Goal: Task Accomplishment & Management: Complete application form

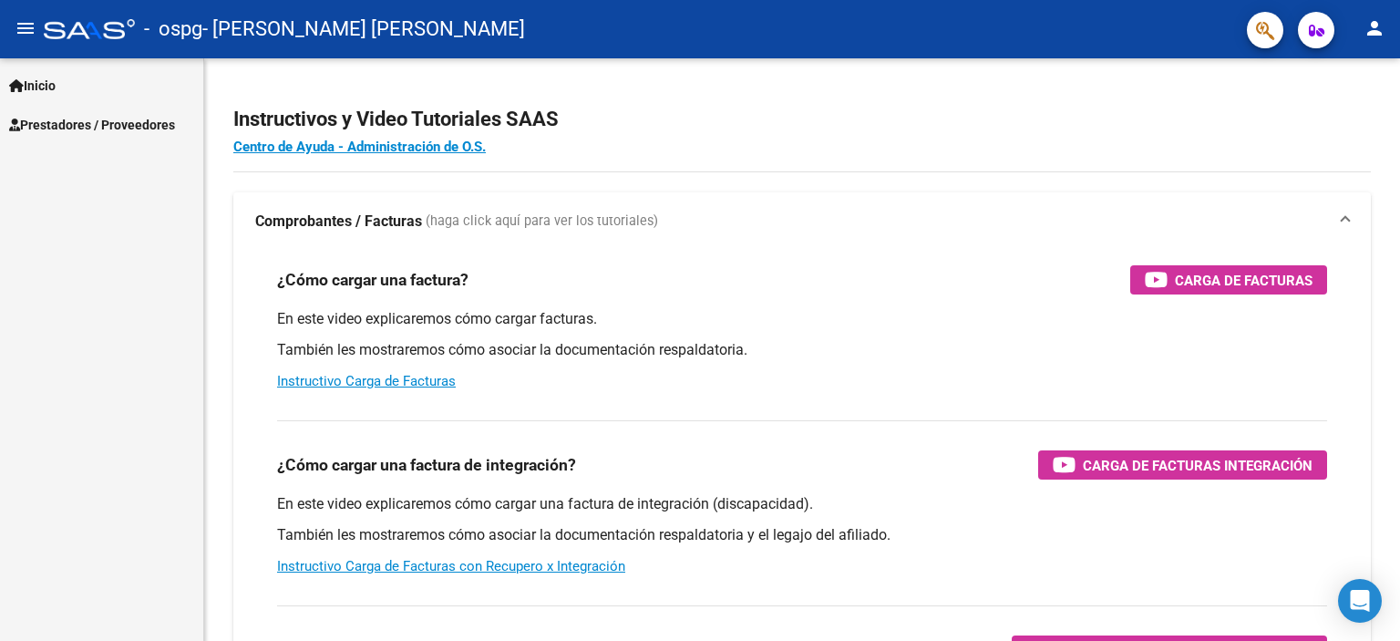
click at [41, 129] on span "Prestadores / Proveedores" at bounding box center [92, 125] width 166 height 20
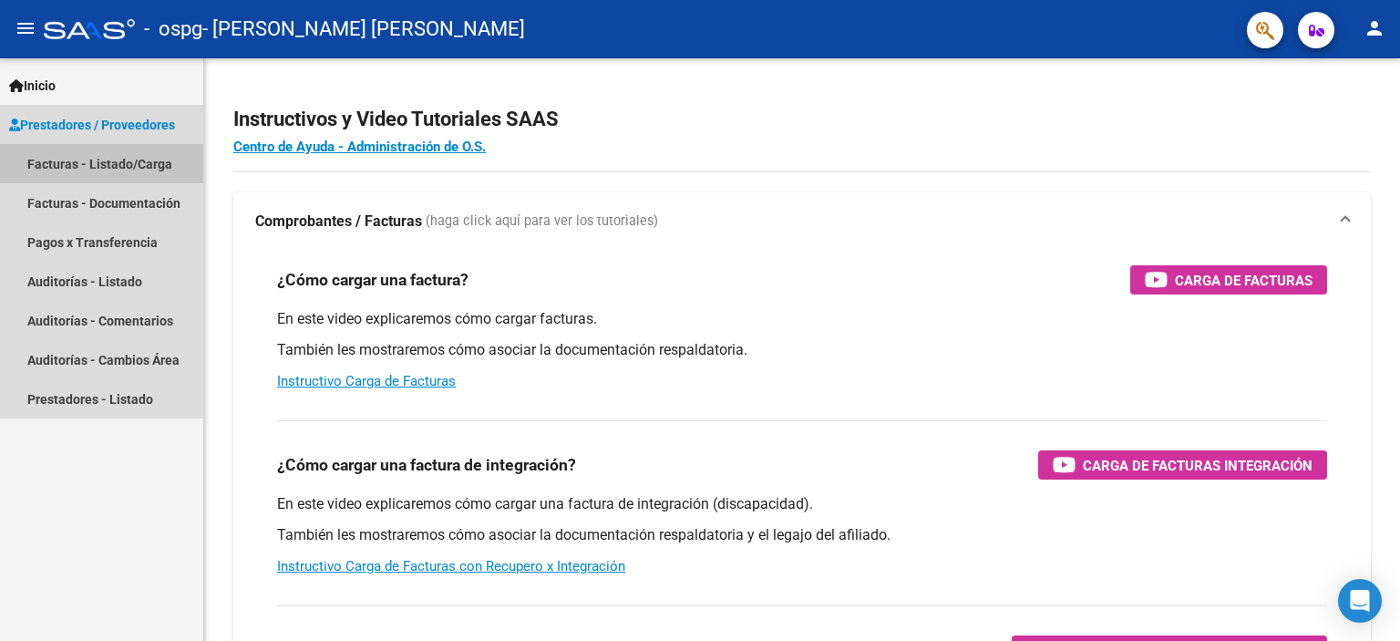
click at [81, 159] on link "Facturas - Listado/Carga" at bounding box center [101, 163] width 203 height 39
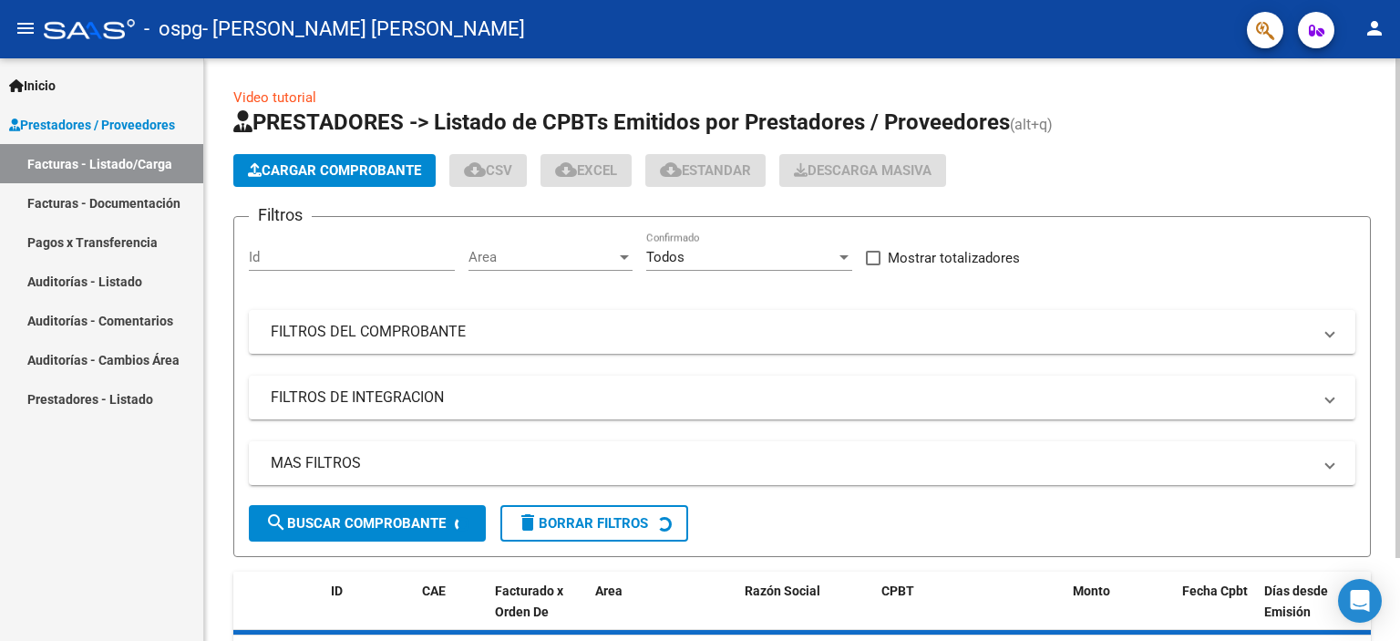
click at [298, 165] on span "Cargar Comprobante" at bounding box center [334, 170] width 173 height 16
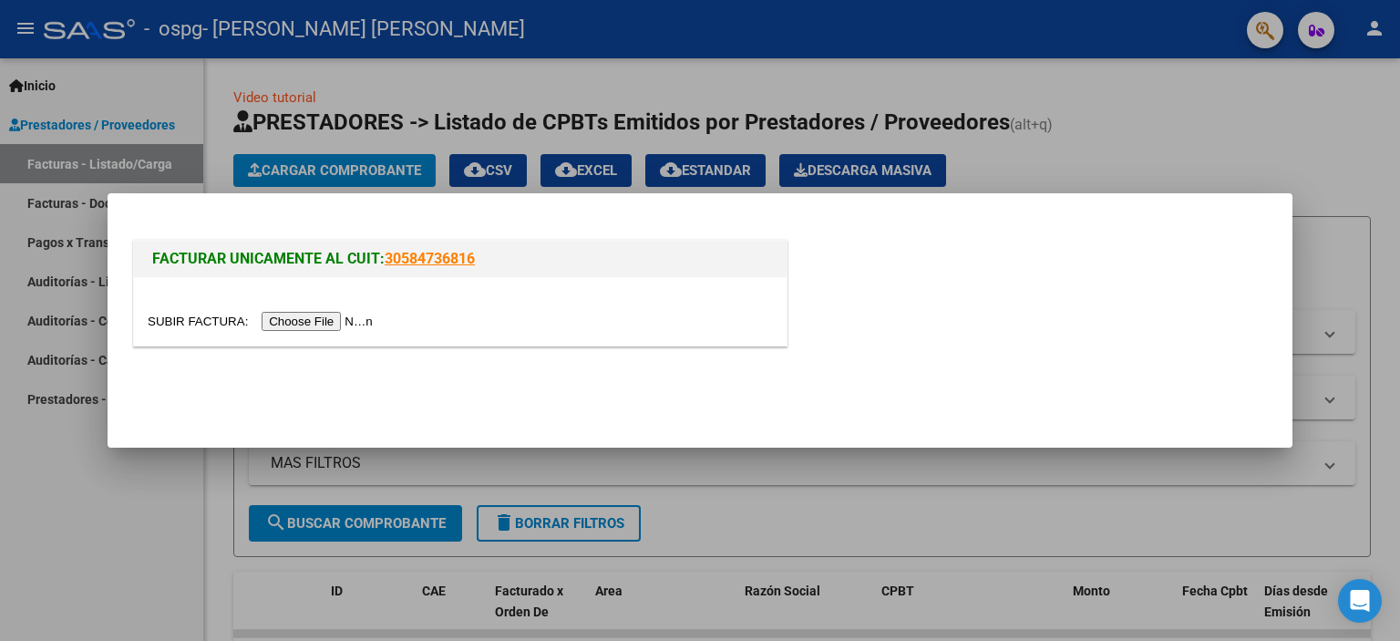
click at [300, 323] on input "file" at bounding box center [263, 321] width 231 height 19
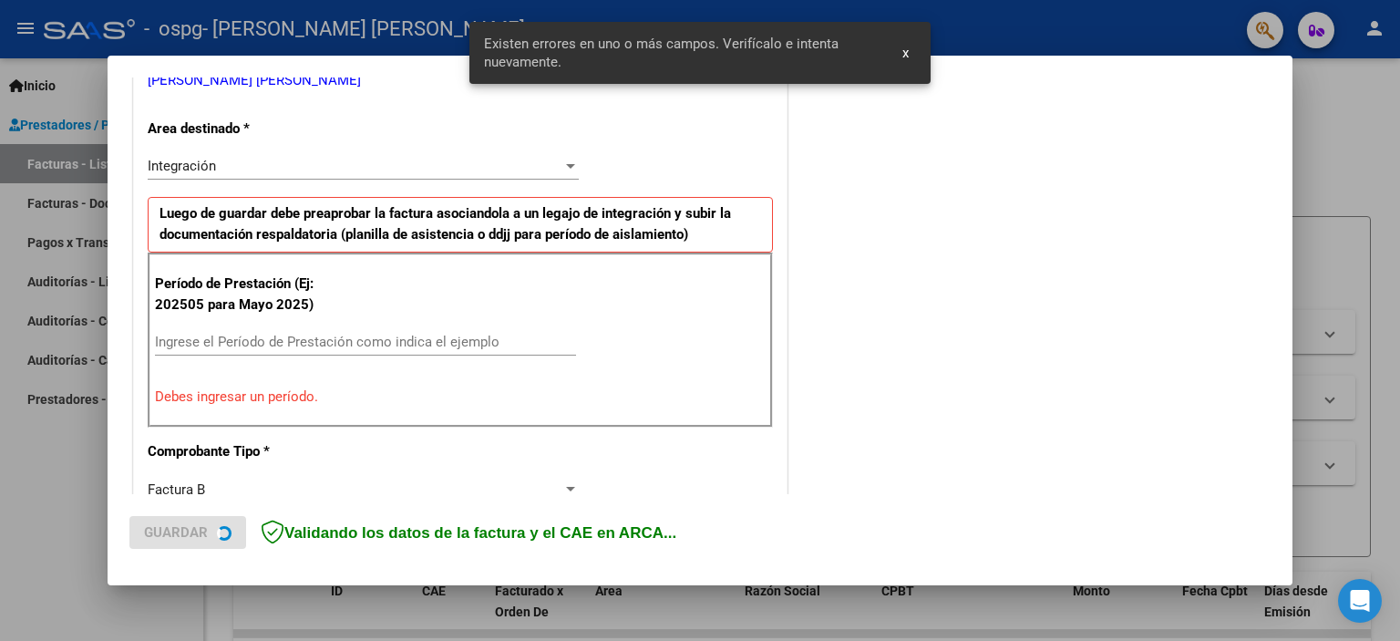
scroll to position [390, 0]
click at [241, 335] on input "Ingrese el Período de Prestación como indica el ejemplo" at bounding box center [365, 341] width 421 height 16
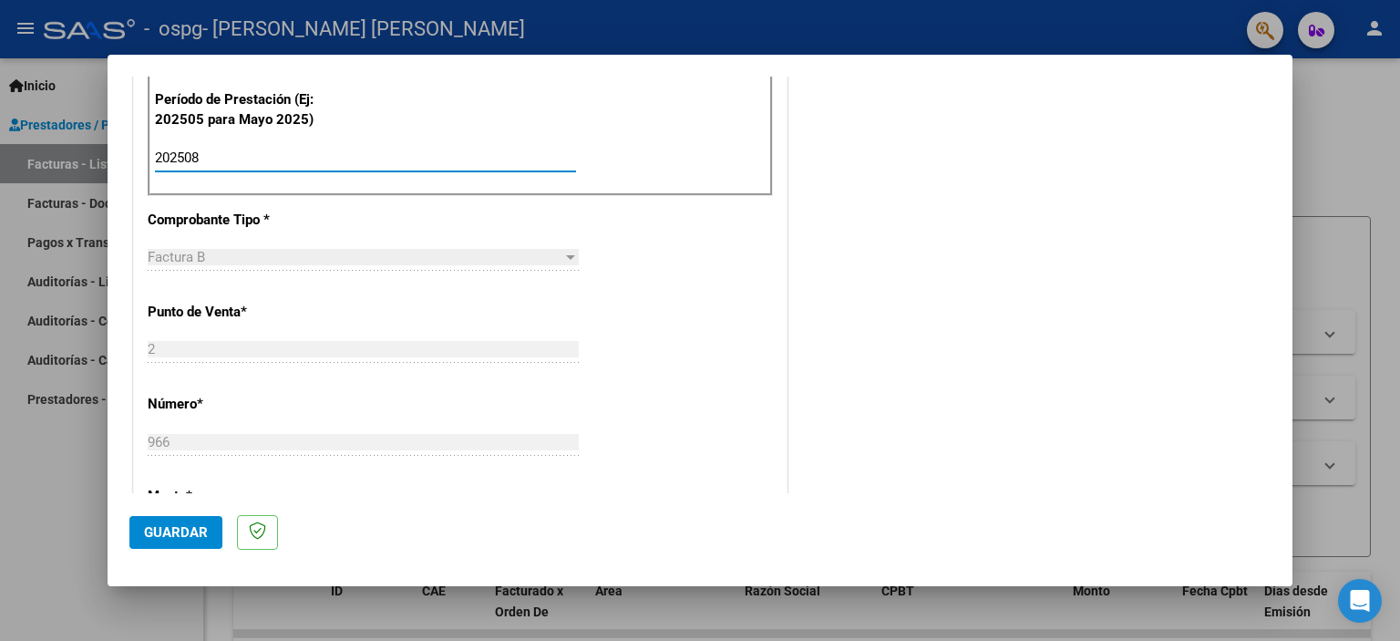
type input "202508"
click at [634, 360] on div "CUIT * 27-36177974-1 Ingresar CUIT ANALISIS PRESTADOR [PERSON_NAME] [PERSON_NAM…" at bounding box center [460, 417] width 652 height 1371
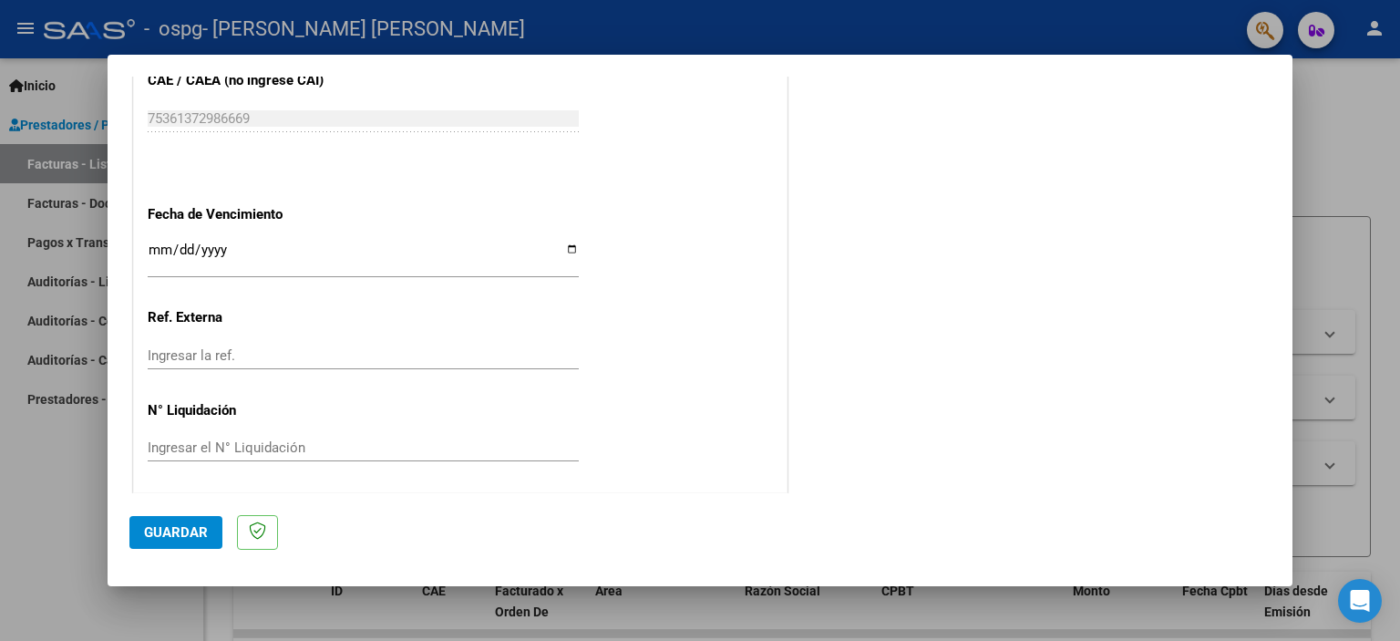
scroll to position [1185, 0]
click at [159, 529] on span "Guardar" at bounding box center [176, 532] width 64 height 16
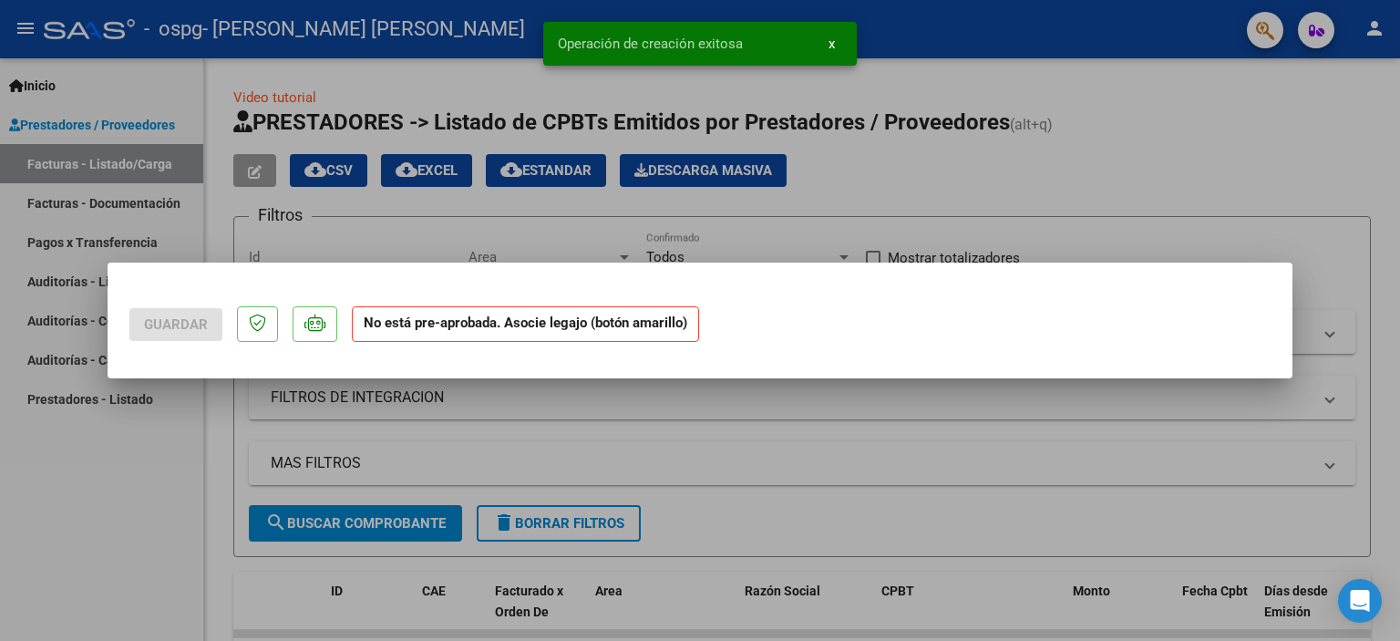
scroll to position [0, 0]
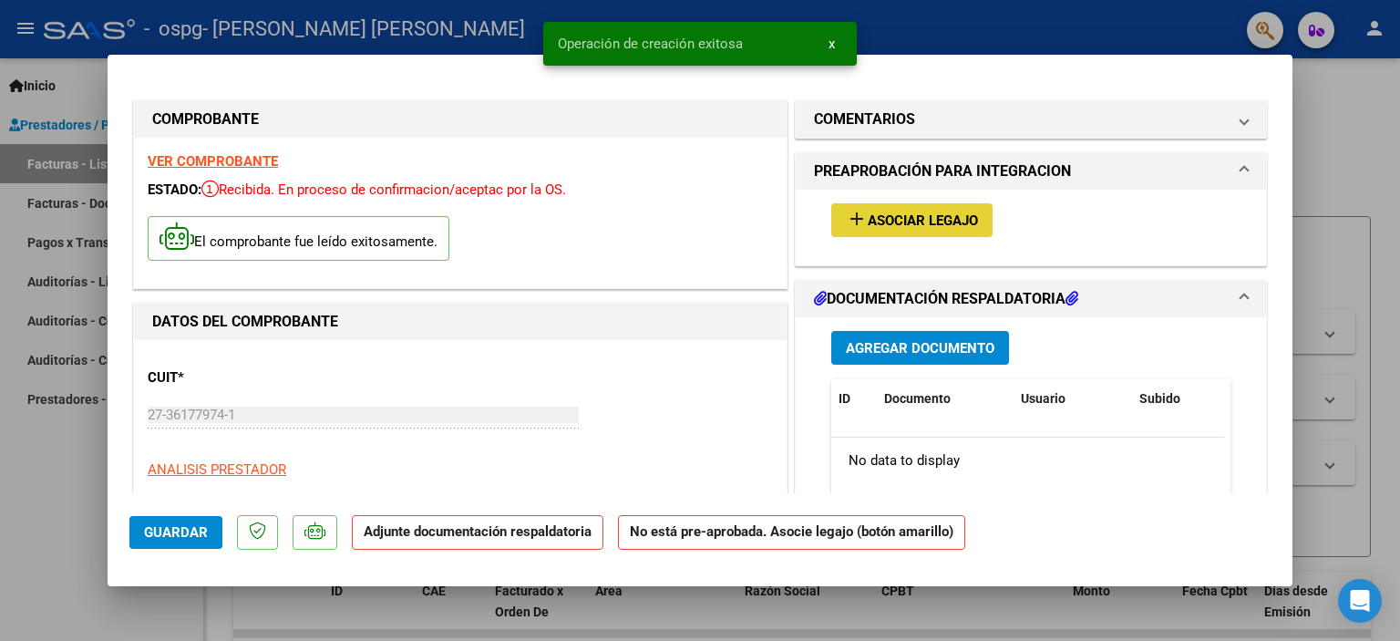
click at [870, 212] on span "Asociar Legajo" at bounding box center [923, 220] width 110 height 16
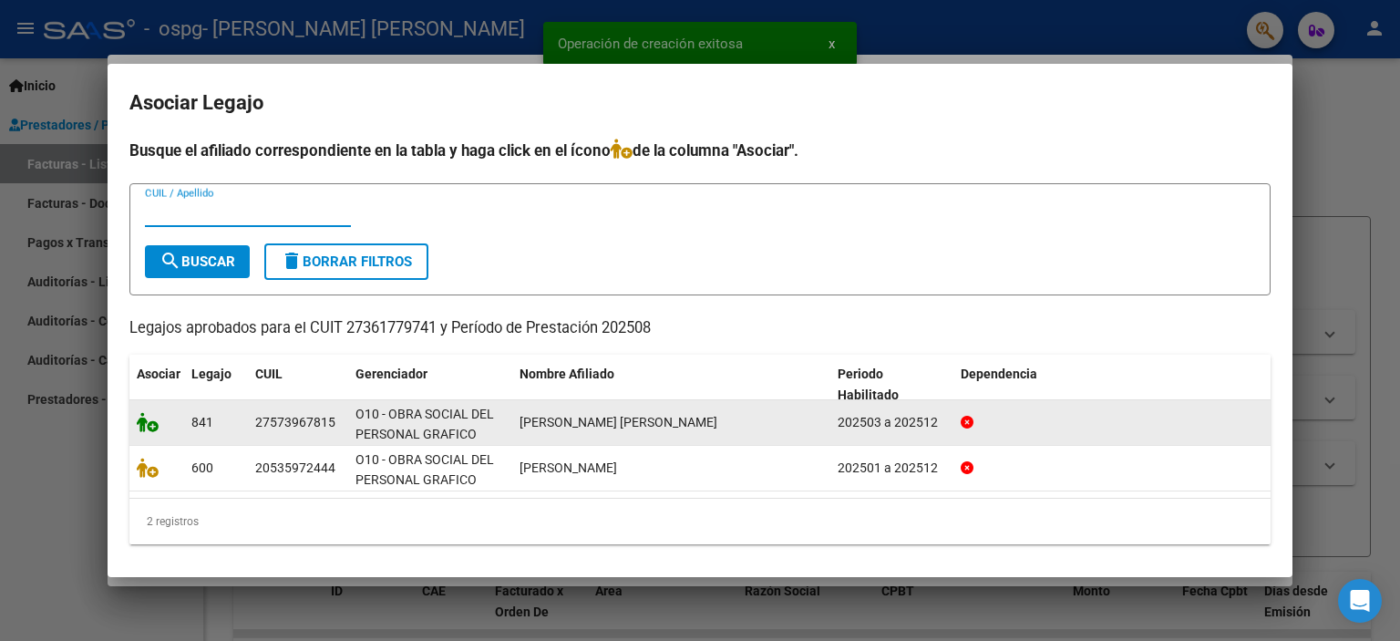
click at [153, 429] on icon at bounding box center [148, 422] width 22 height 20
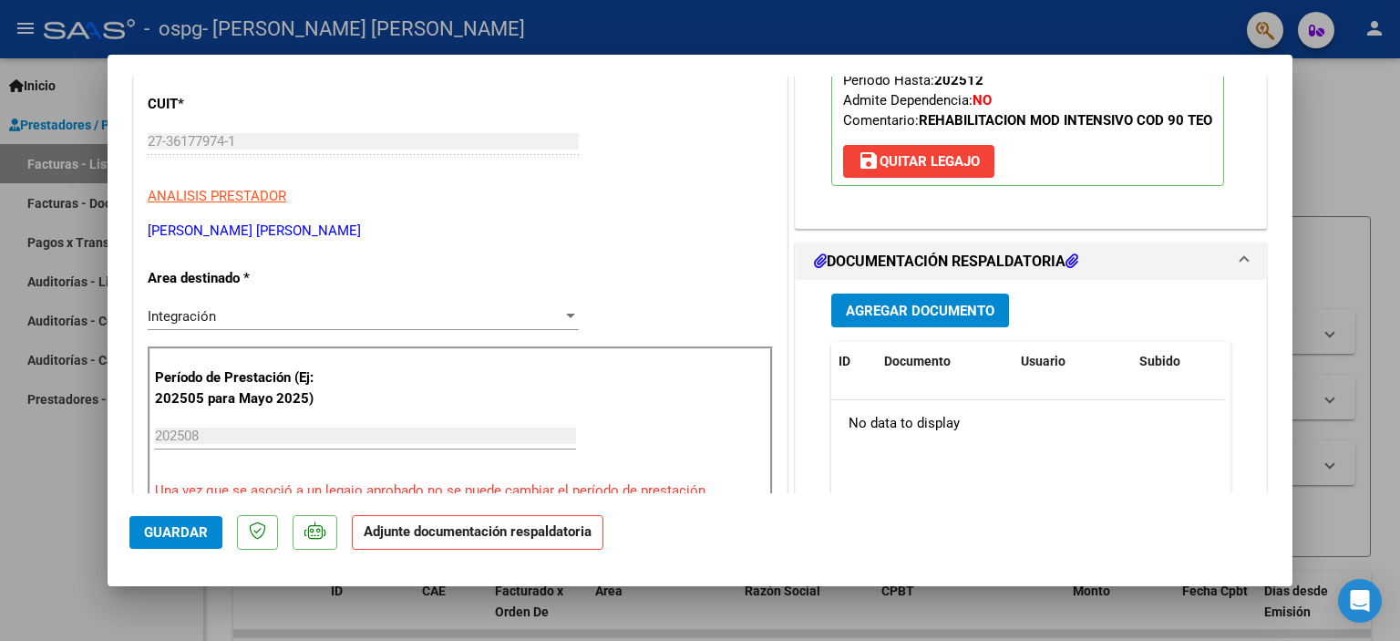
scroll to position [365, 0]
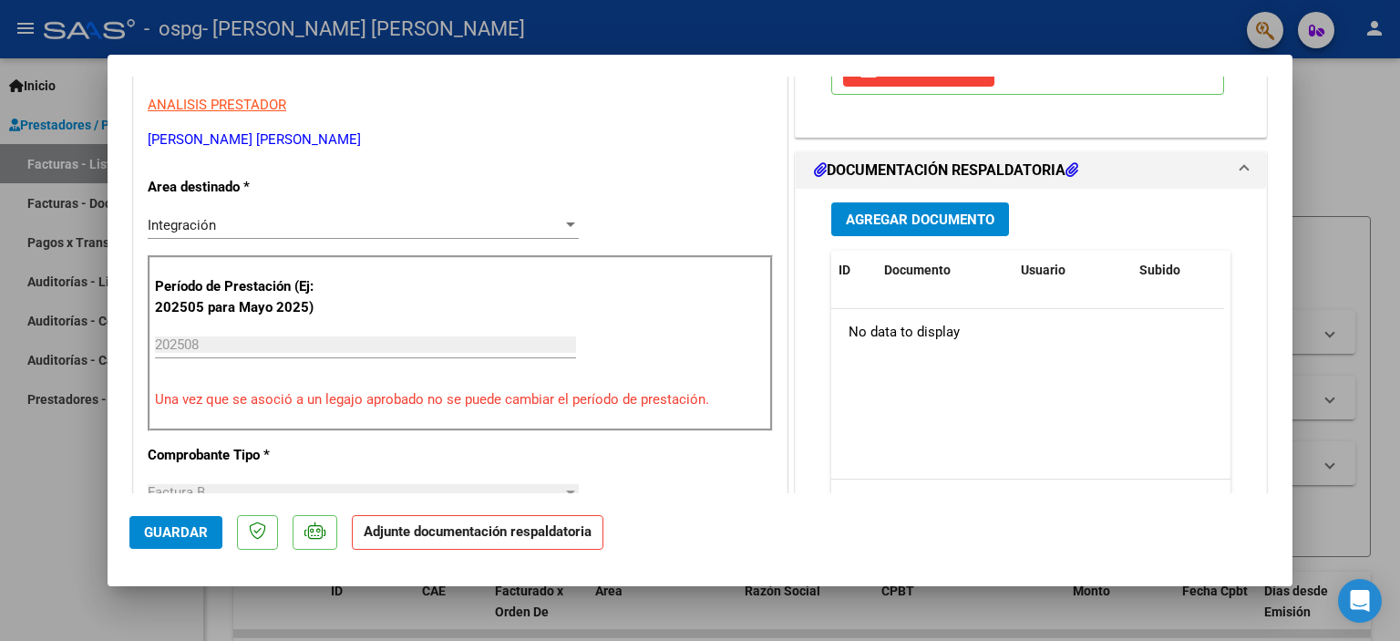
click at [864, 228] on span "Agregar Documento" at bounding box center [920, 219] width 149 height 16
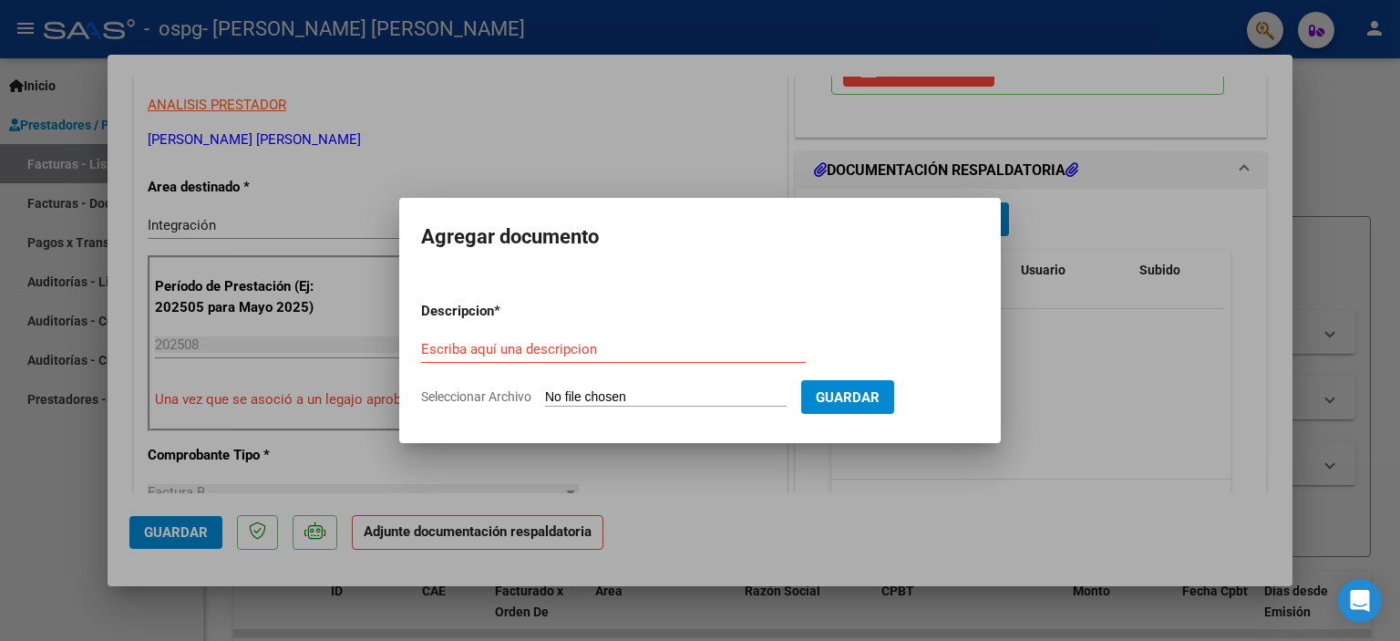
click at [585, 335] on div "Escriba aquí una descripcion" at bounding box center [613, 348] width 385 height 27
click at [668, 348] on input "Escriba aquí una descripcion" at bounding box center [613, 349] width 385 height 16
type input "PLANILLA DE ASISTENCIA"
click at [776, 391] on input "Seleccionar Archivo" at bounding box center [665, 397] width 241 height 17
type input "C:\fakepath\Planilla de asistencia.pdf"
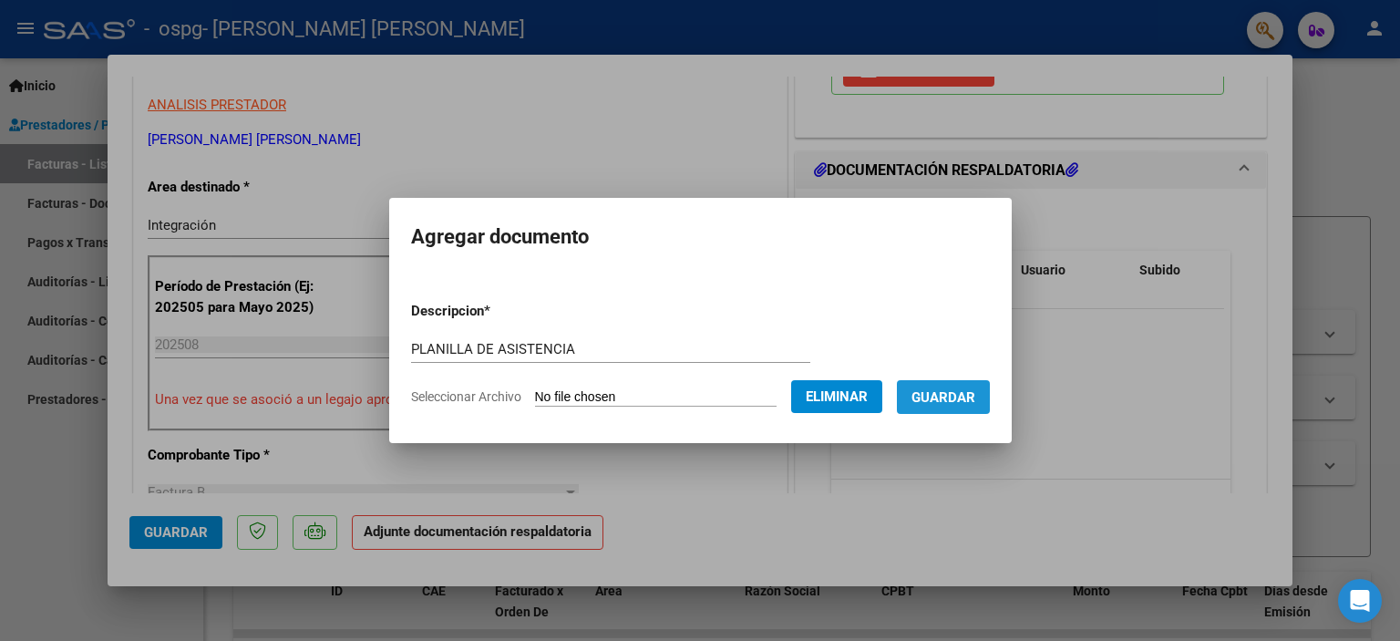
click at [966, 393] on span "Guardar" at bounding box center [943, 397] width 64 height 16
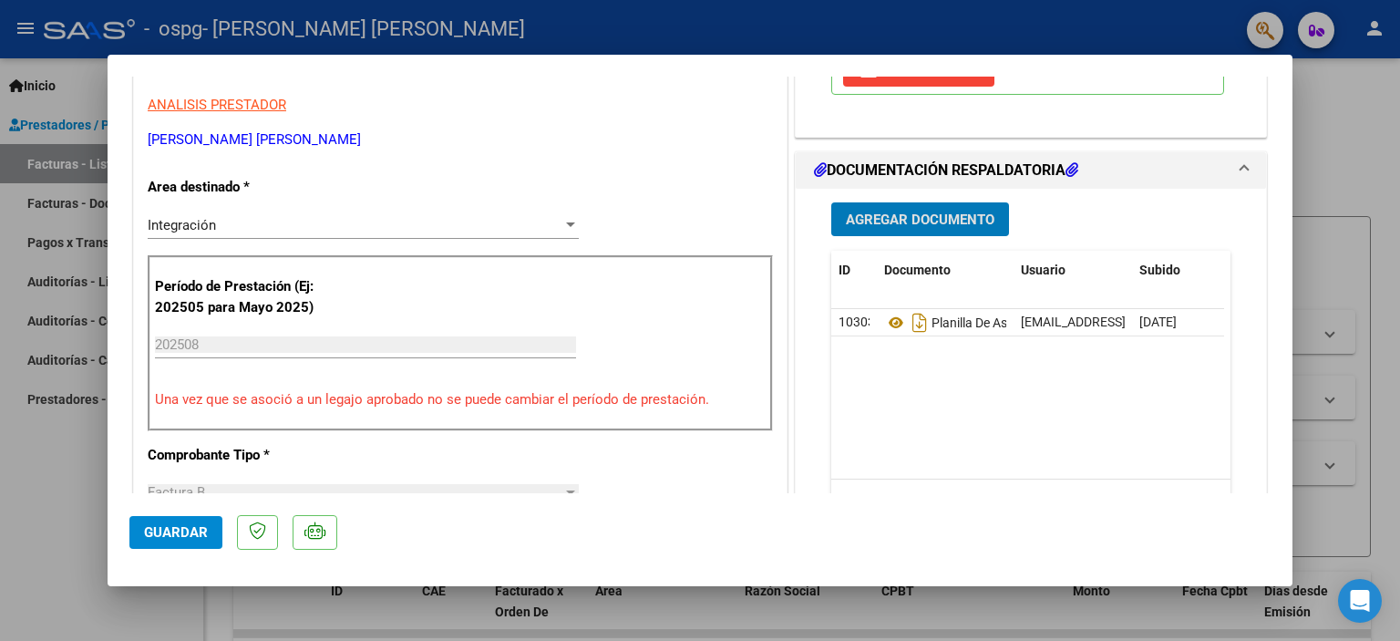
click at [211, 541] on button "Guardar" at bounding box center [175, 532] width 93 height 33
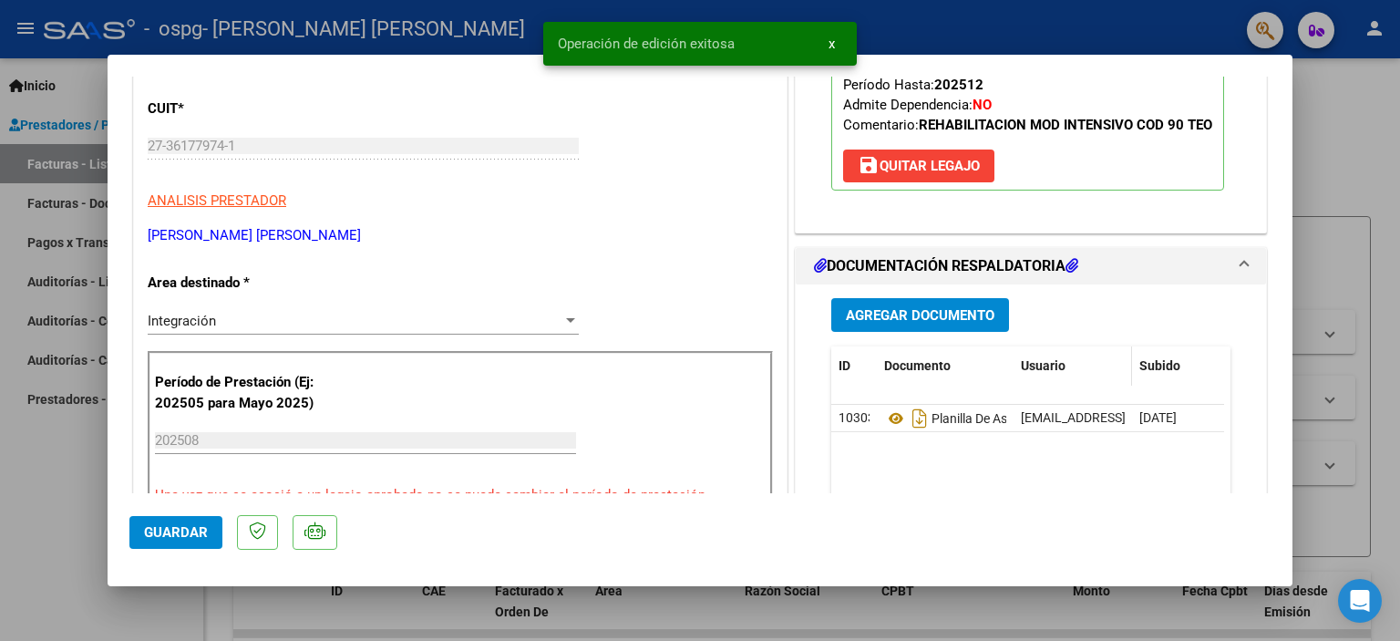
scroll to position [0, 0]
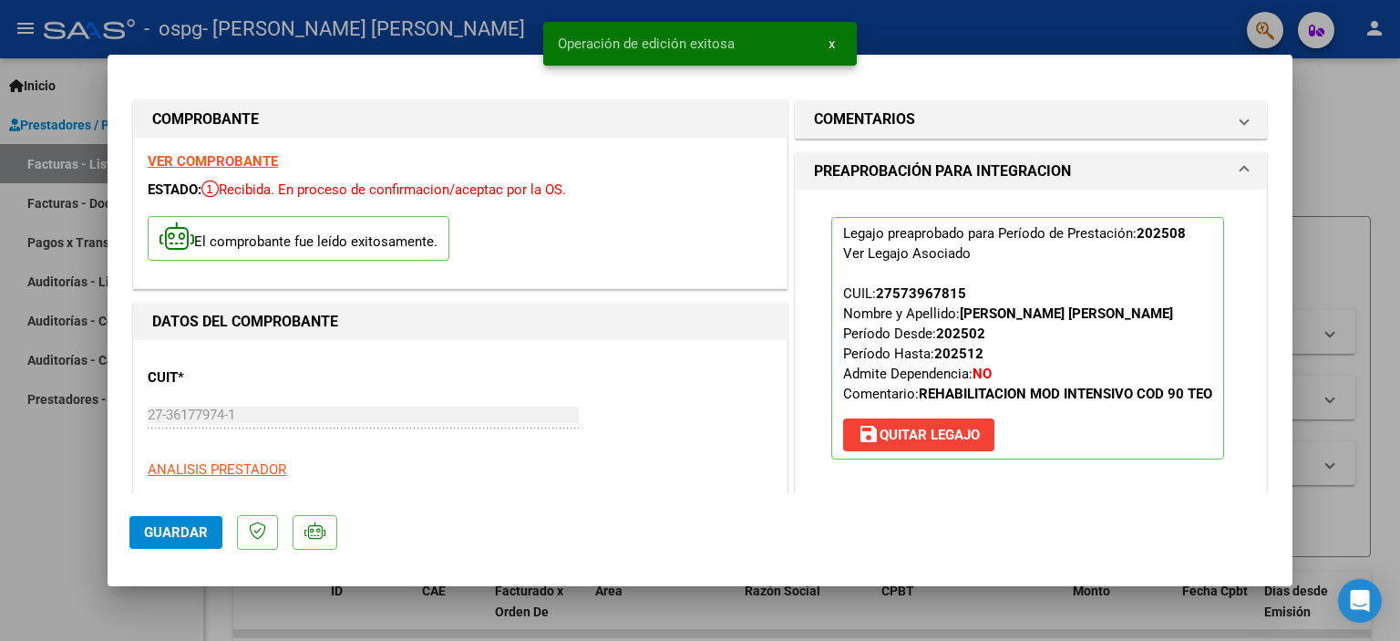
click at [838, 51] on button "x" at bounding box center [832, 43] width 36 height 33
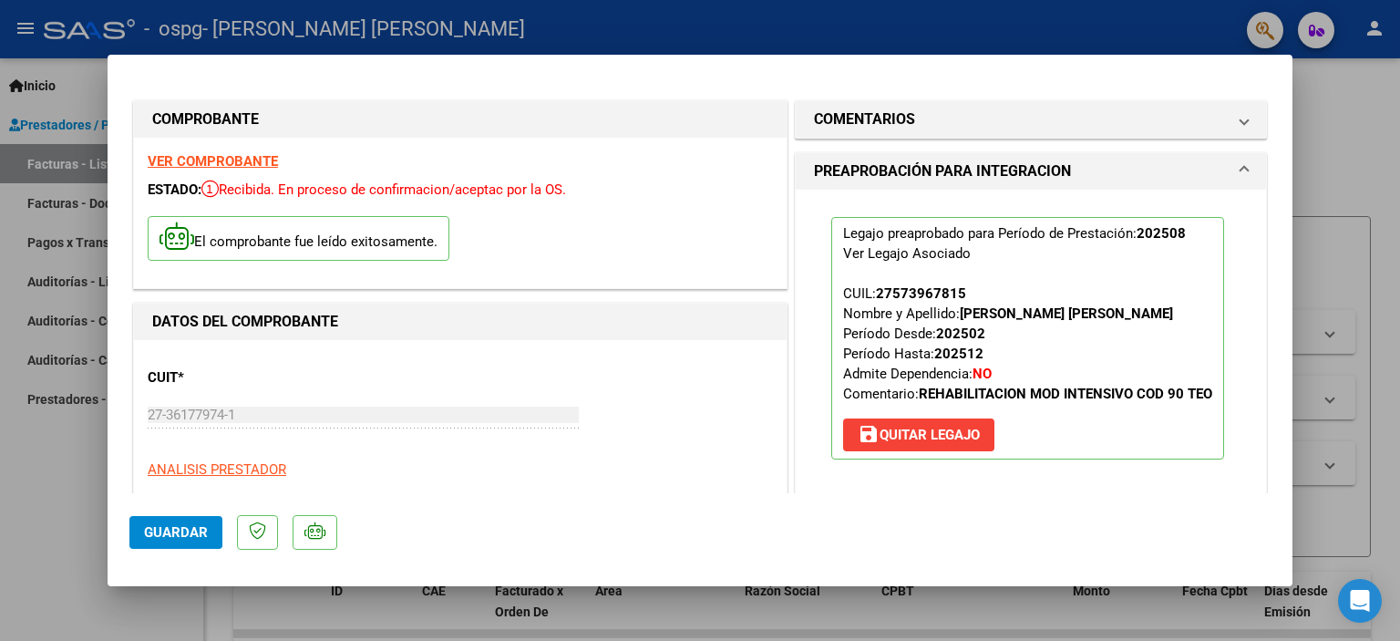
click at [53, 448] on div at bounding box center [700, 320] width 1400 height 641
type input "$ 0,00"
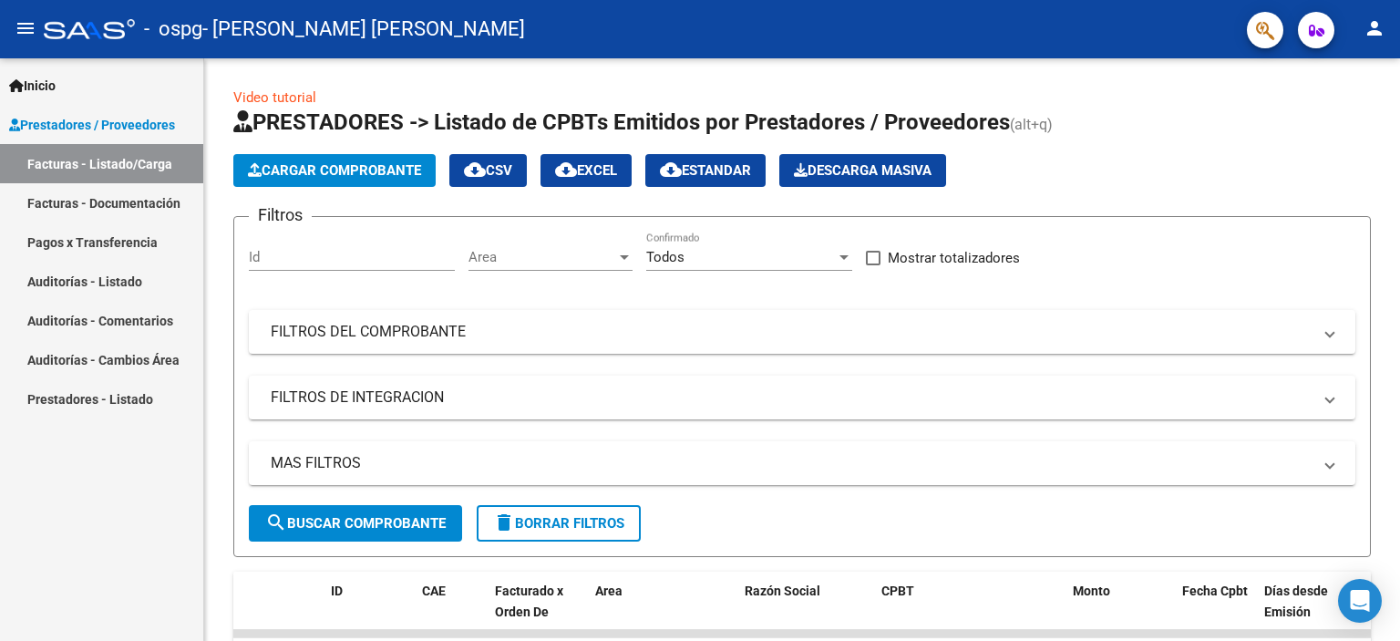
click at [146, 171] on link "Facturas - Listado/Carga" at bounding box center [101, 163] width 203 height 39
click at [1368, 50] on mat-toolbar "menu - ospg - [PERSON_NAME] [PERSON_NAME] person" at bounding box center [700, 29] width 1400 height 58
click at [1369, 30] on mat-icon "person" at bounding box center [1374, 28] width 22 height 22
click at [1351, 128] on button "exit_to_app Salir" at bounding box center [1336, 120] width 111 height 44
